Goal: Task Accomplishment & Management: Manage account settings

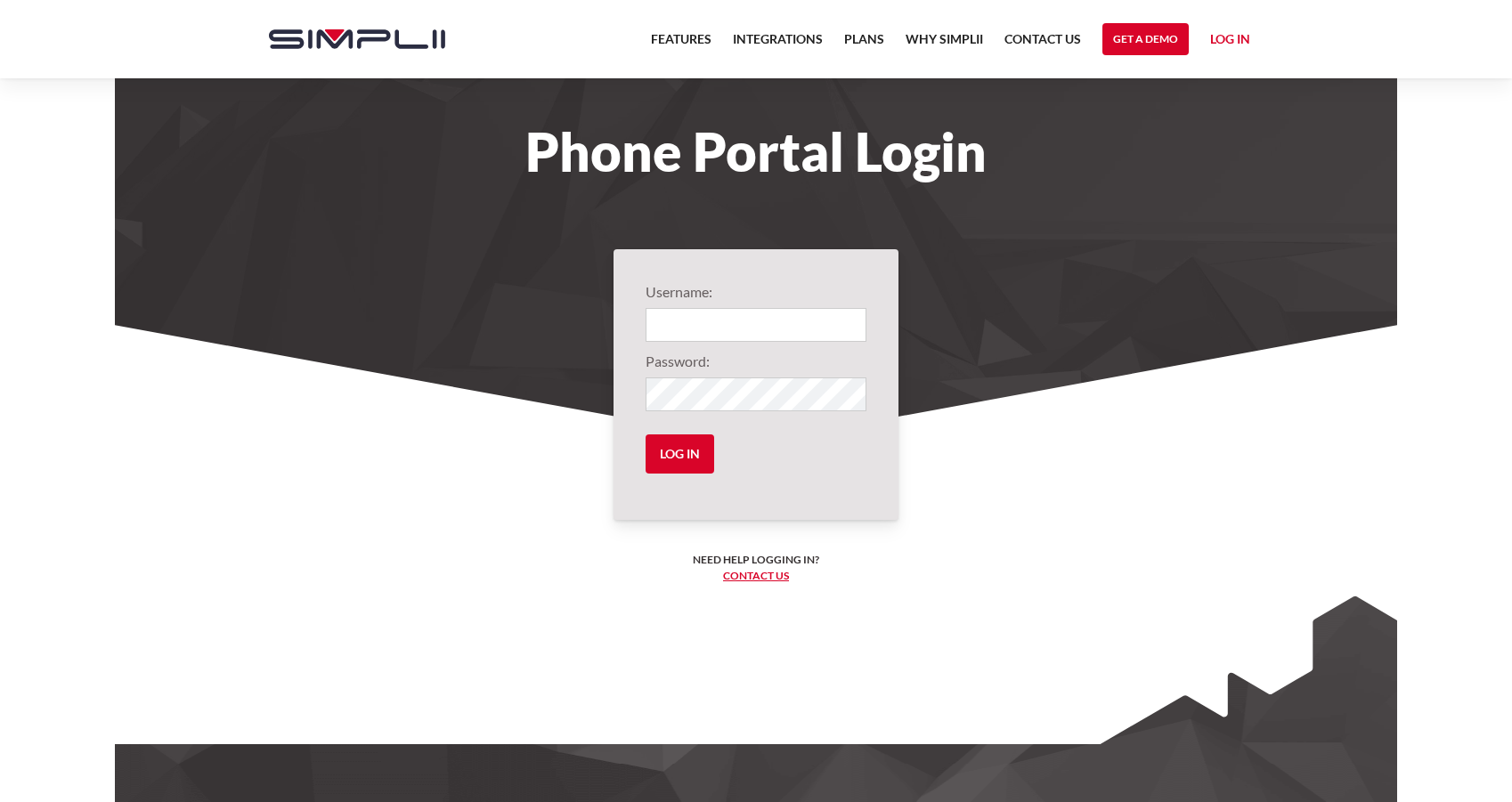
click at [695, 313] on input "Login" at bounding box center [756, 325] width 221 height 33
type input "1001@MadRoofing"
click at [695, 447] on input "Log in" at bounding box center [680, 454] width 69 height 39
click at [671, 455] on input "Log in" at bounding box center [680, 454] width 69 height 39
click at [750, 579] on link "Contact us" at bounding box center [756, 575] width 66 height 13
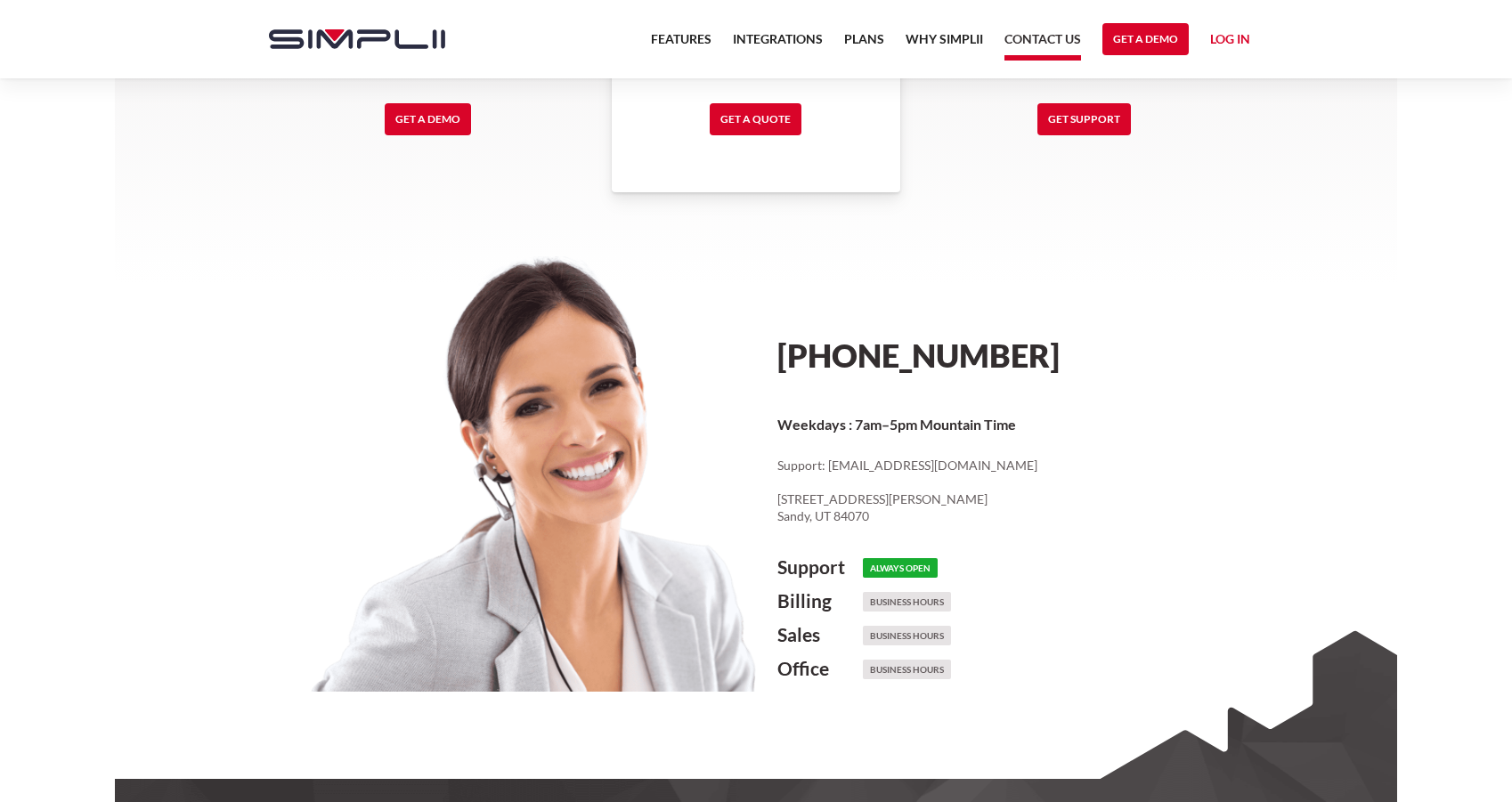
scroll to position [711, 0]
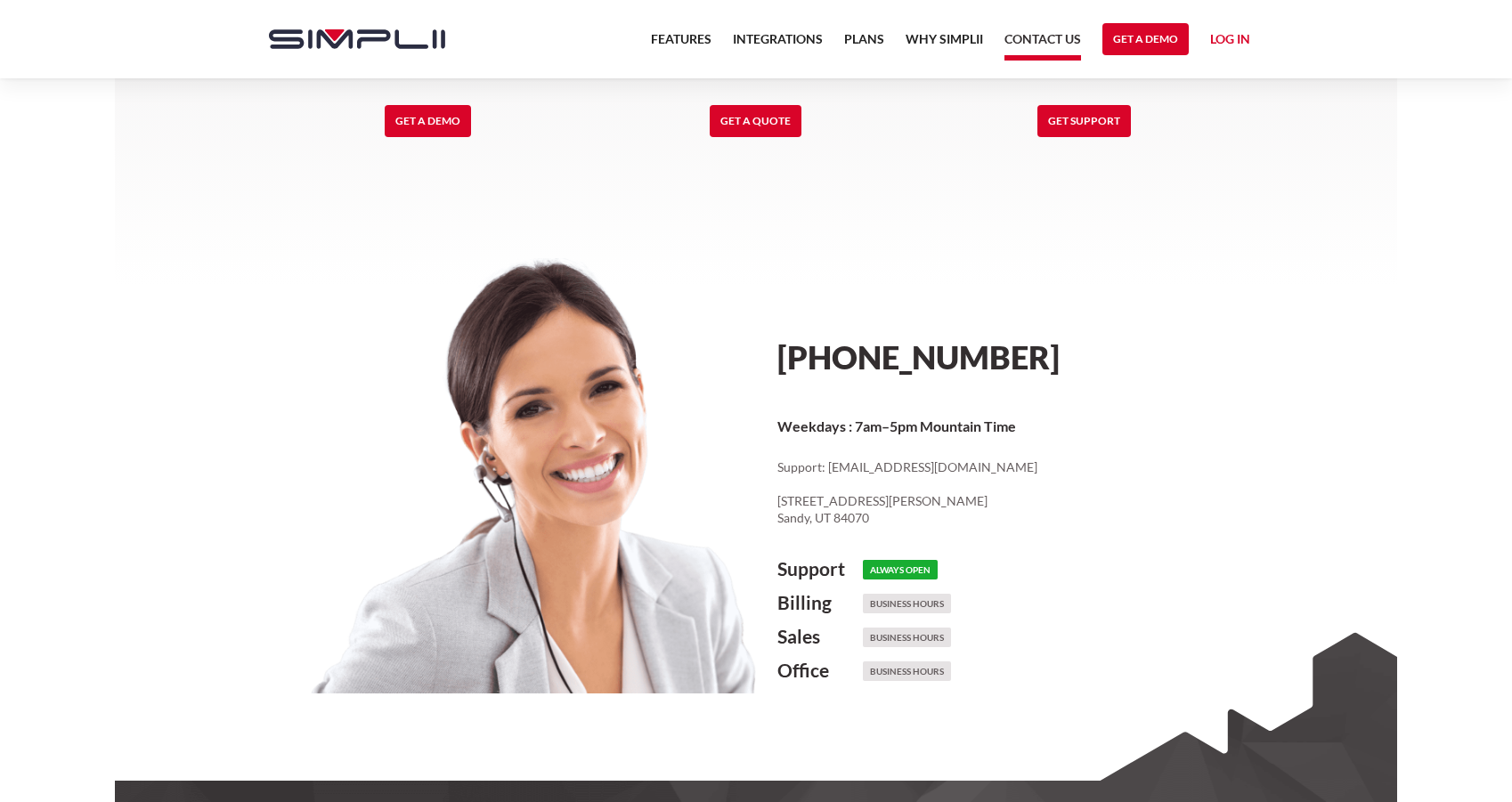
click at [1221, 41] on link "Log in" at bounding box center [1229, 42] width 40 height 27
